Goal: Navigation & Orientation: Understand site structure

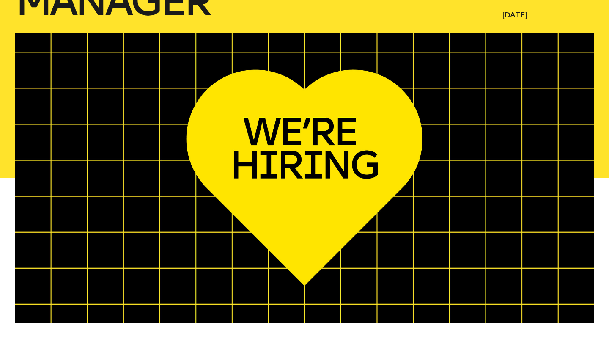
scroll to position [157, 0]
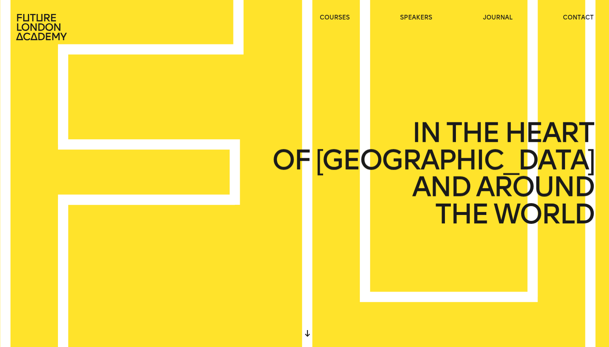
click at [333, 22] on ul "courses speakers journal contact" at bounding box center [457, 27] width 274 height 27
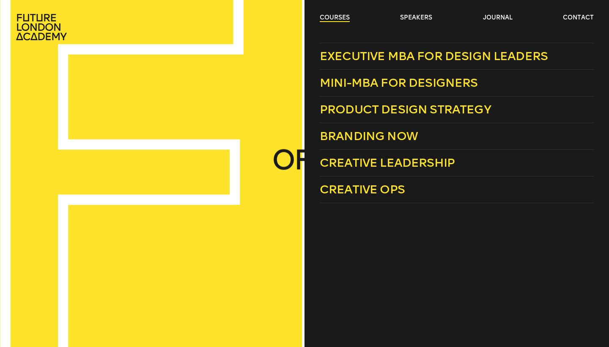
click at [333, 20] on link "courses" at bounding box center [335, 18] width 30 height 8
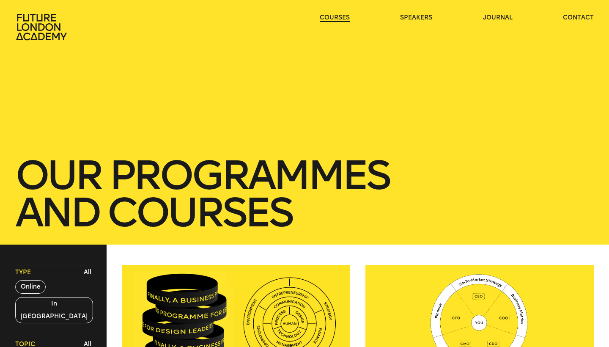
click at [333, 20] on link "courses" at bounding box center [335, 18] width 30 height 8
click at [327, 16] on link "courses" at bounding box center [335, 18] width 30 height 8
click at [429, 14] on link "speakers" at bounding box center [416, 18] width 32 height 8
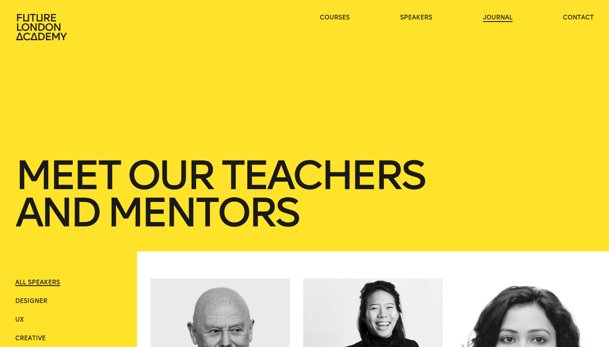
click at [486, 18] on link "journal" at bounding box center [498, 18] width 30 height 8
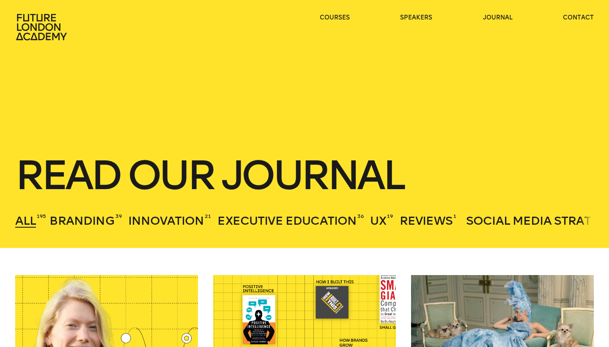
click at [335, 24] on ul "courses speakers journal contact" at bounding box center [457, 27] width 274 height 27
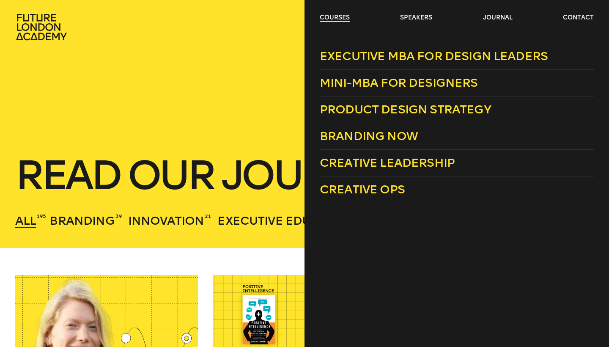
click at [335, 18] on link "courses" at bounding box center [335, 18] width 30 height 8
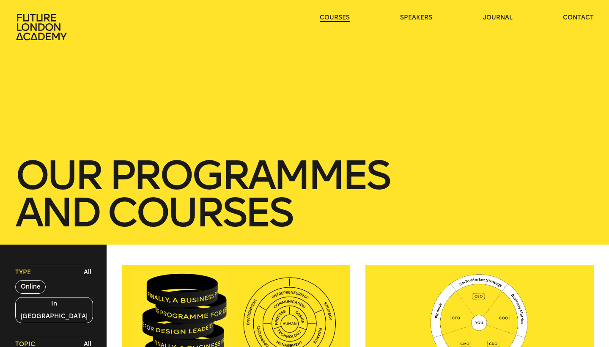
click at [335, 18] on link "courses" at bounding box center [335, 18] width 30 height 8
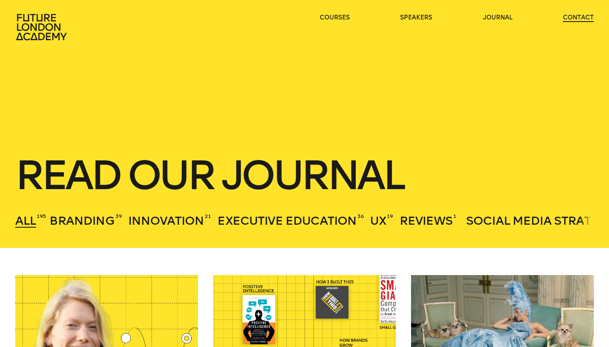
click at [572, 18] on link "contact" at bounding box center [578, 18] width 31 height 8
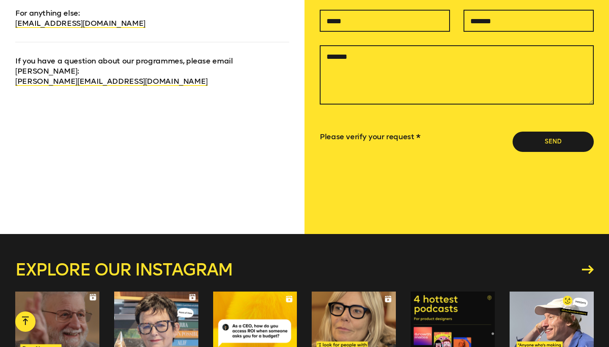
scroll to position [547, 0]
